Goal: Task Accomplishment & Management: Use online tool/utility

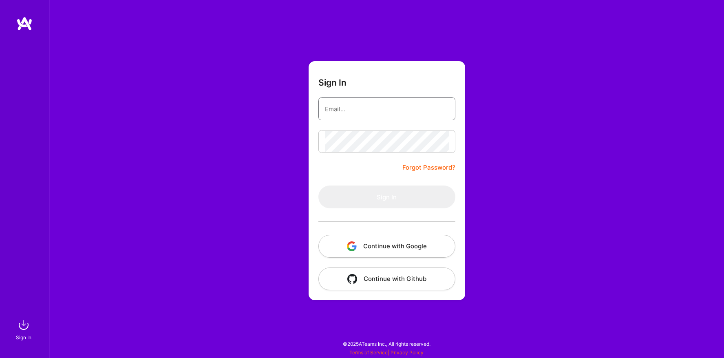
type input "[EMAIL_ADDRESS][DOMAIN_NAME]"
click at [378, 176] on form "Sign In [EMAIL_ADDRESS][DOMAIN_NAME] Forgot Password? Sign In Continue with Goo…" at bounding box center [387, 180] width 157 height 239
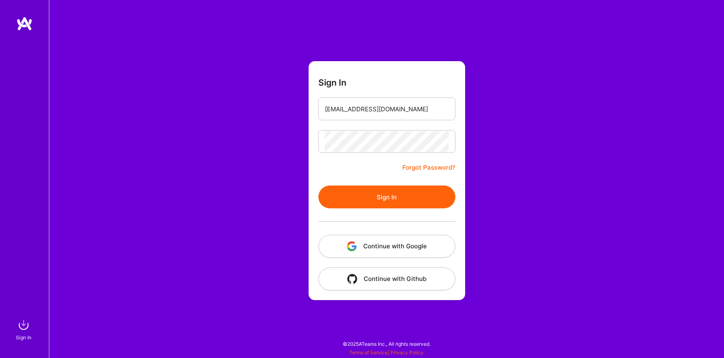
click at [381, 193] on button "Sign In" at bounding box center [386, 196] width 137 height 23
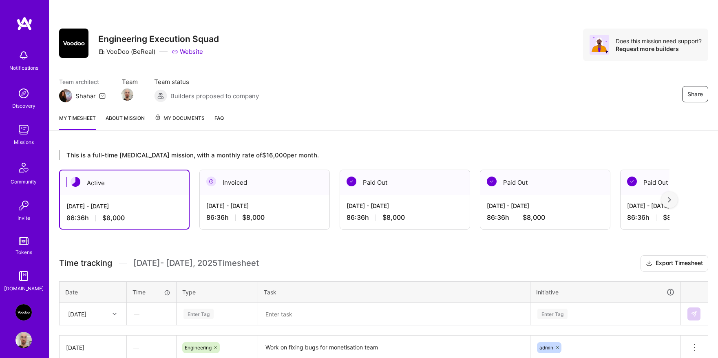
scroll to position [77, 0]
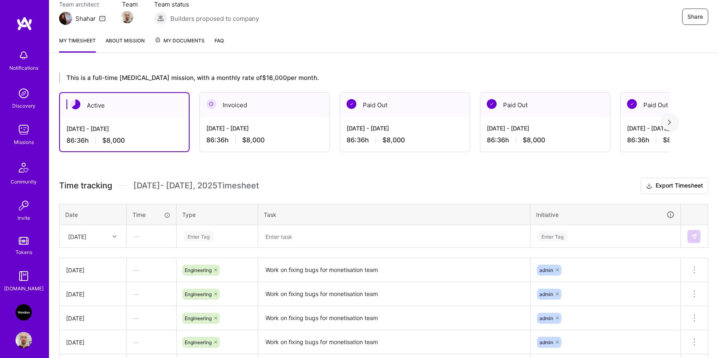
click at [289, 274] on textarea "Work on fixing bugs for monetisation team" at bounding box center [394, 270] width 270 height 22
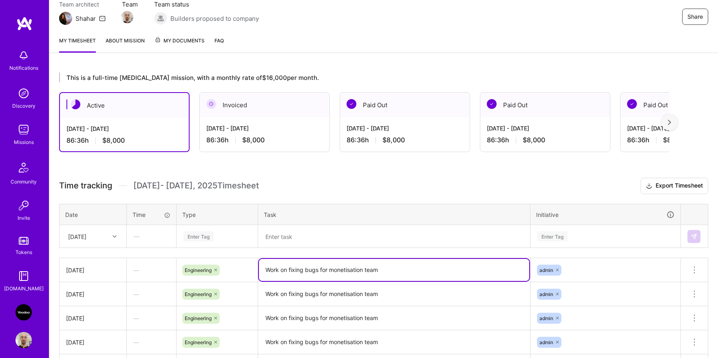
click at [289, 274] on textarea "Work on fixing bugs for monetisation team" at bounding box center [394, 270] width 270 height 22
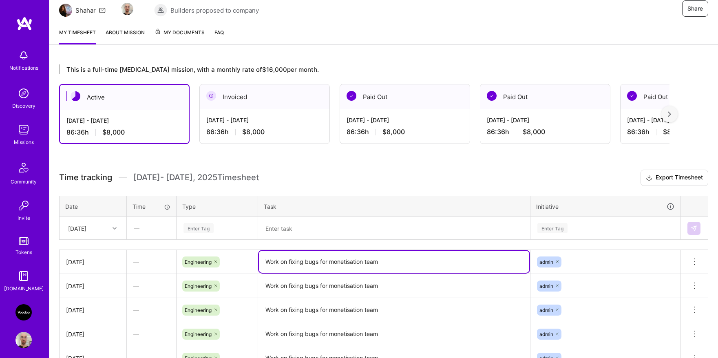
click at [226, 239] on div "Enter Tag" at bounding box center [217, 228] width 80 height 21
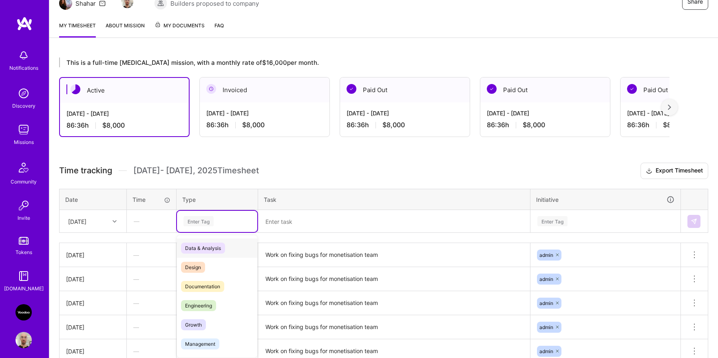
scroll to position [95, 0]
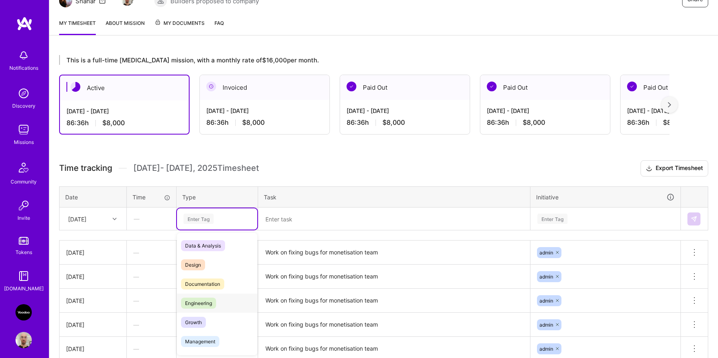
drag, startPoint x: 204, startPoint y: 305, endPoint x: 218, endPoint y: 295, distance: 17.4
click at [204, 305] on span "Engineering" at bounding box center [198, 303] width 35 height 11
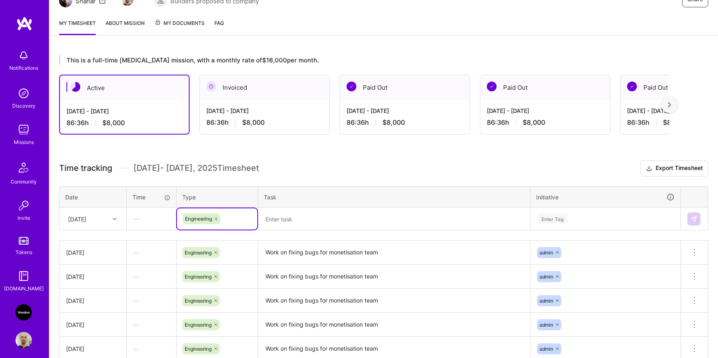
click at [287, 231] on div "Time tracking [DATE] - [DATE] Timesheet Export Timesheet Date Time Type Task In…" at bounding box center [383, 307] width 649 height 295
click at [290, 225] on textarea at bounding box center [394, 218] width 270 height 21
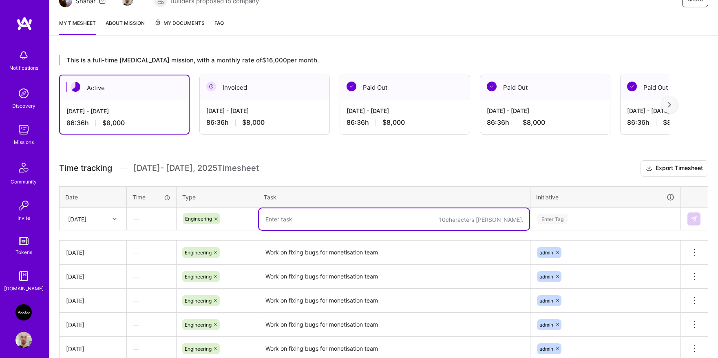
paste textarea "Work on fixing bugs for monetisation team"
type textarea "Work on fixing bugs for monetisation team"
click at [548, 223] on div "Enter Tag" at bounding box center [552, 218] width 30 height 13
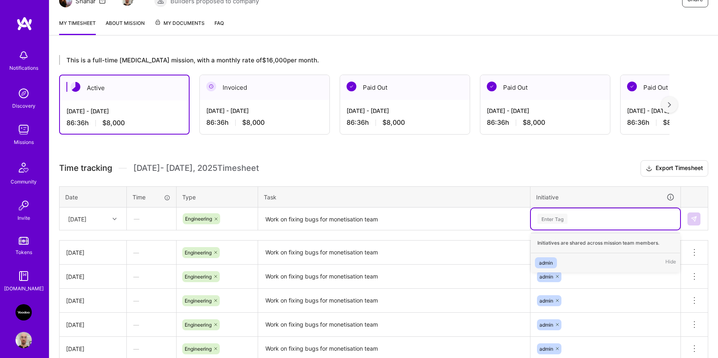
click at [553, 257] on span "admin" at bounding box center [546, 262] width 22 height 11
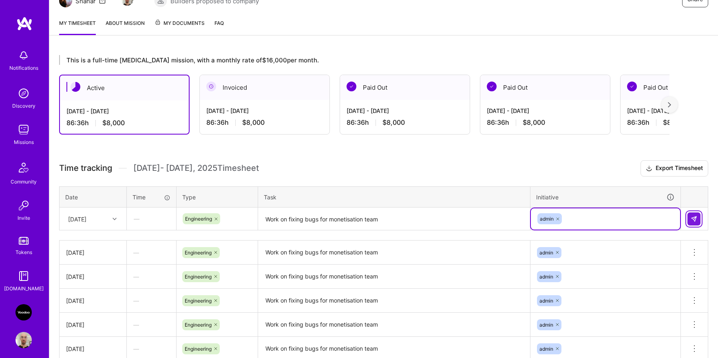
click at [694, 218] on img at bounding box center [694, 219] width 7 height 7
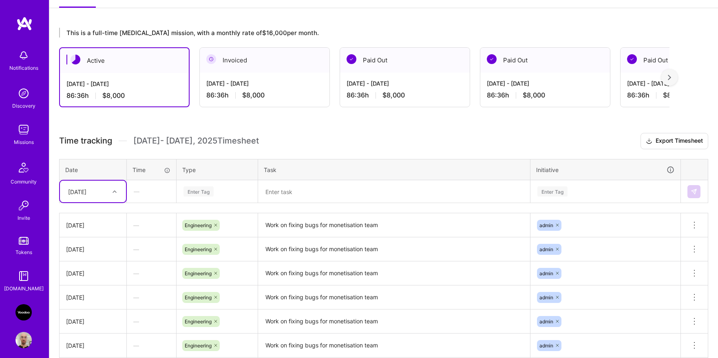
scroll to position [192, 0]
